Goal: Complete application form: Complete application form

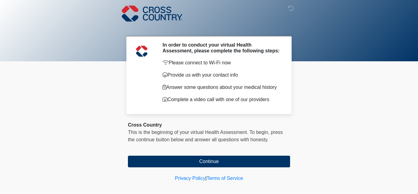
click at [146, 160] on button "Continue" at bounding box center [209, 161] width 162 height 12
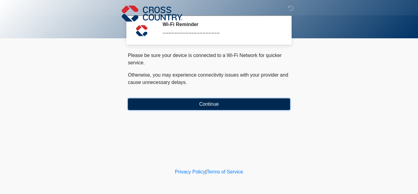
click at [215, 98] on button "Continue" at bounding box center [209, 104] width 162 height 12
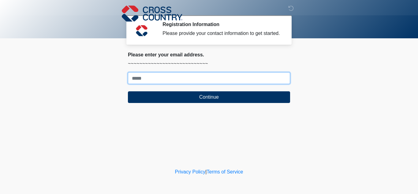
click at [183, 74] on input "Where should we email your response?" at bounding box center [209, 78] width 162 height 12
type input "**********"
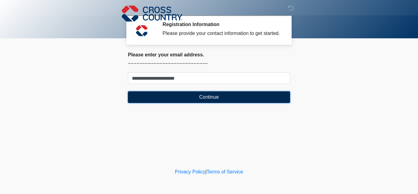
click at [197, 94] on button "Continue" at bounding box center [209, 97] width 162 height 12
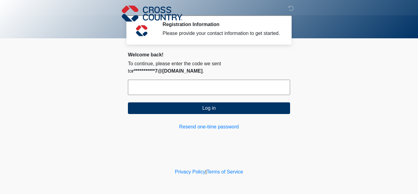
click at [152, 79] on input "text" at bounding box center [209, 86] width 162 height 15
click at [228, 123] on link "Resend one-time password" at bounding box center [209, 126] width 162 height 7
click at [223, 123] on link "Resend one-time password" at bounding box center [209, 126] width 162 height 7
click at [193, 123] on link "Resend one-time password" at bounding box center [209, 126] width 162 height 7
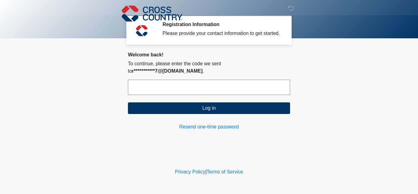
click at [190, 79] on input "text" at bounding box center [209, 86] width 162 height 15
click at [214, 80] on input "text" at bounding box center [209, 86] width 162 height 15
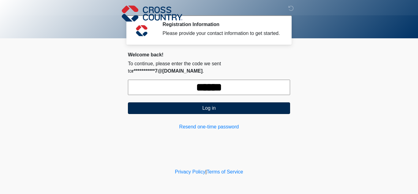
type input "******"
click at [215, 102] on button "Log in" at bounding box center [209, 108] width 162 height 12
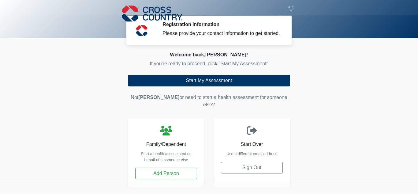
scroll to position [18, 0]
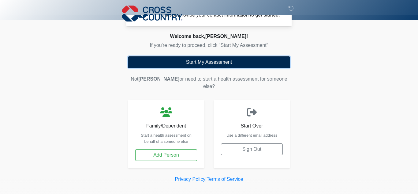
click at [234, 63] on button "Start My Assessment" at bounding box center [209, 62] width 162 height 12
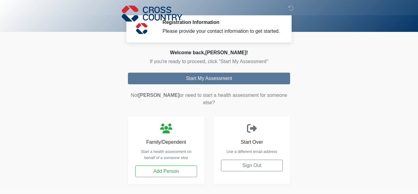
scroll to position [0, 0]
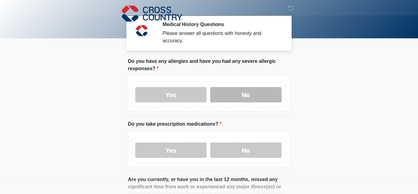
click at [222, 90] on label "No" at bounding box center [245, 94] width 71 height 15
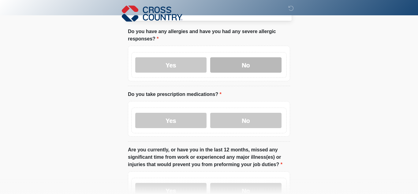
scroll to position [30, 0]
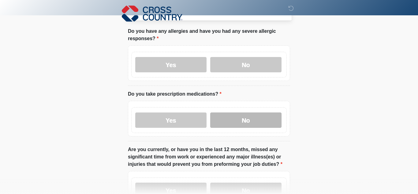
click at [222, 117] on label "No" at bounding box center [245, 119] width 71 height 15
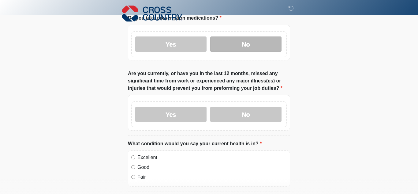
scroll to position [106, 0]
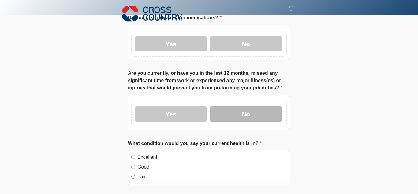
click at [254, 110] on label "No" at bounding box center [245, 113] width 71 height 15
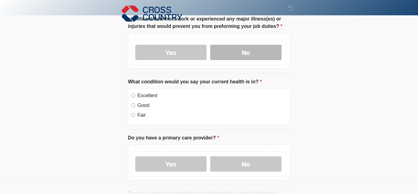
scroll to position [170, 0]
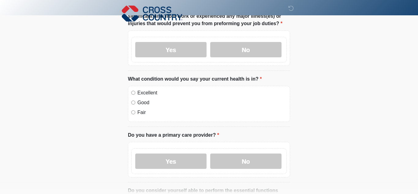
click at [132, 89] on div "Excellent" at bounding box center [208, 92] width 155 height 7
click at [137, 93] on label "Excellent" at bounding box center [211, 92] width 149 height 7
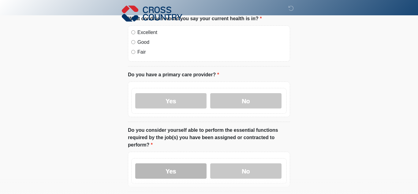
click at [185, 163] on label "Yes" at bounding box center [170, 170] width 71 height 15
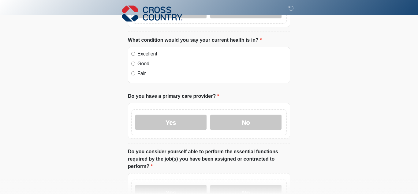
scroll to position [211, 0]
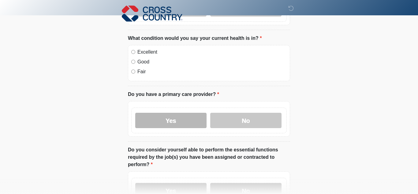
click at [192, 116] on label "Yes" at bounding box center [170, 119] width 71 height 15
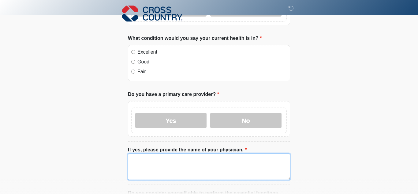
click at [159, 160] on textarea "If yes, please provide the name of your physician." at bounding box center [209, 166] width 162 height 26
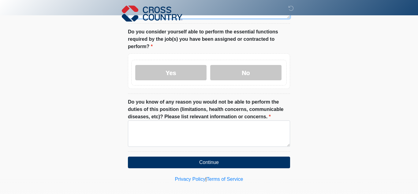
scroll to position [367, 0]
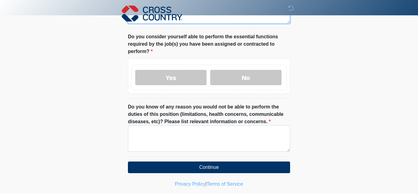
type textarea "**"
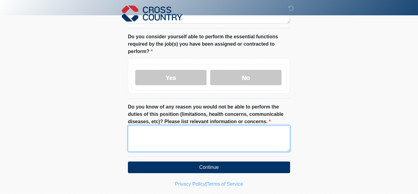
click at [163, 137] on textarea "Do you know of any reason you would not be able to perform the duties of this p…" at bounding box center [209, 138] width 162 height 26
type textarea "*"
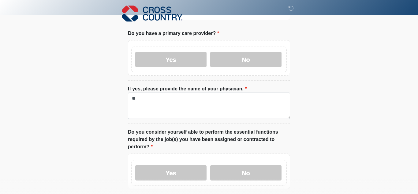
scroll to position [271, 0]
type textarea "***"
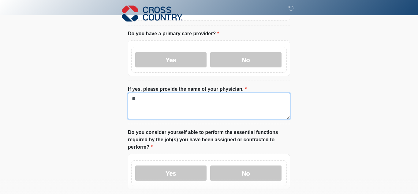
click at [160, 97] on textarea "**" at bounding box center [209, 106] width 162 height 26
type textarea "*"
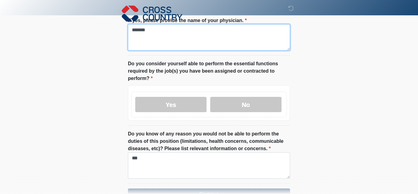
scroll to position [372, 0]
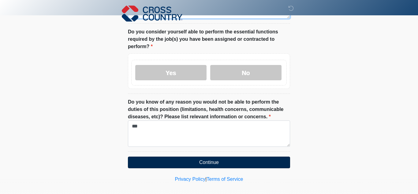
type textarea "*******"
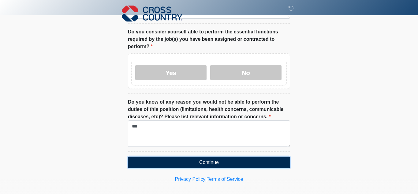
click at [176, 156] on button "Continue" at bounding box center [209, 162] width 162 height 12
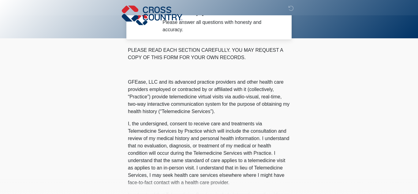
scroll to position [0, 0]
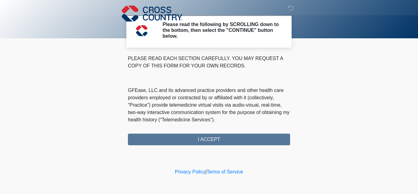
click at [194, 135] on div "PLEASE READ EACH SECTION CAREFULLY. YOU MAY REQUEST A COPY OF THIS FORM FOR YOU…" at bounding box center [209, 100] width 162 height 90
click at [194, 136] on div "PLEASE READ EACH SECTION CAREFULLY. YOU MAY REQUEST A COPY OF THIS FORM FOR YOU…" at bounding box center [209, 100] width 162 height 90
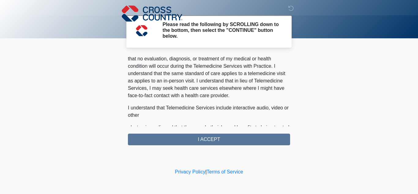
scroll to position [403, 0]
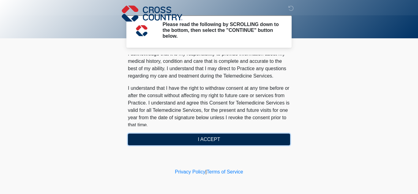
click at [168, 136] on button "I ACCEPT" at bounding box center [209, 139] width 162 height 12
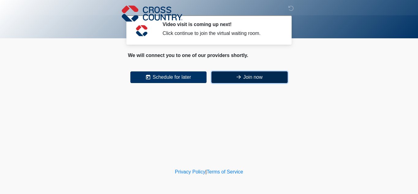
click at [239, 76] on icon at bounding box center [238, 76] width 4 height 5
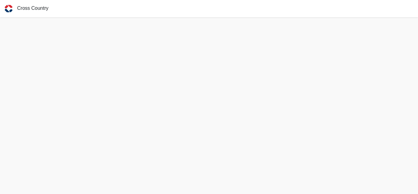
scroll to position [2, 0]
